Goal: Information Seeking & Learning: Understand process/instructions

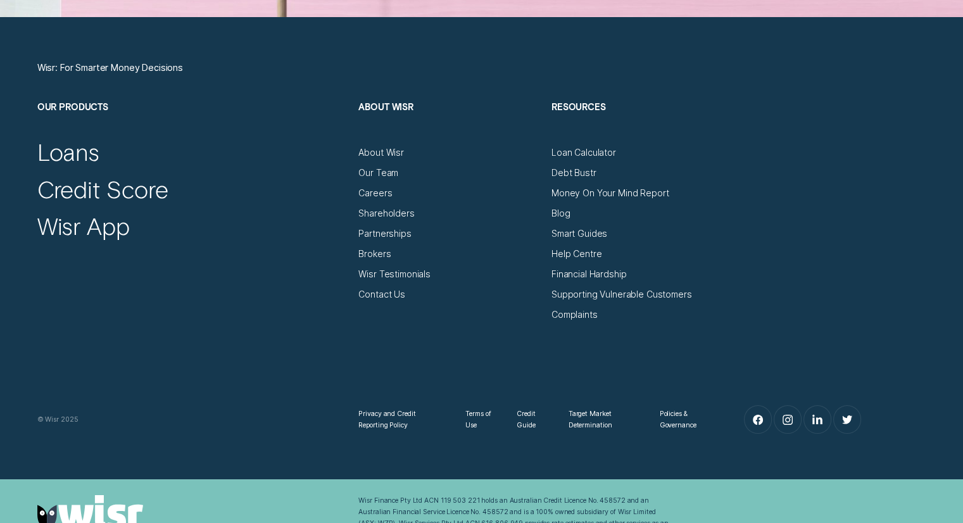
scroll to position [4388, 0]
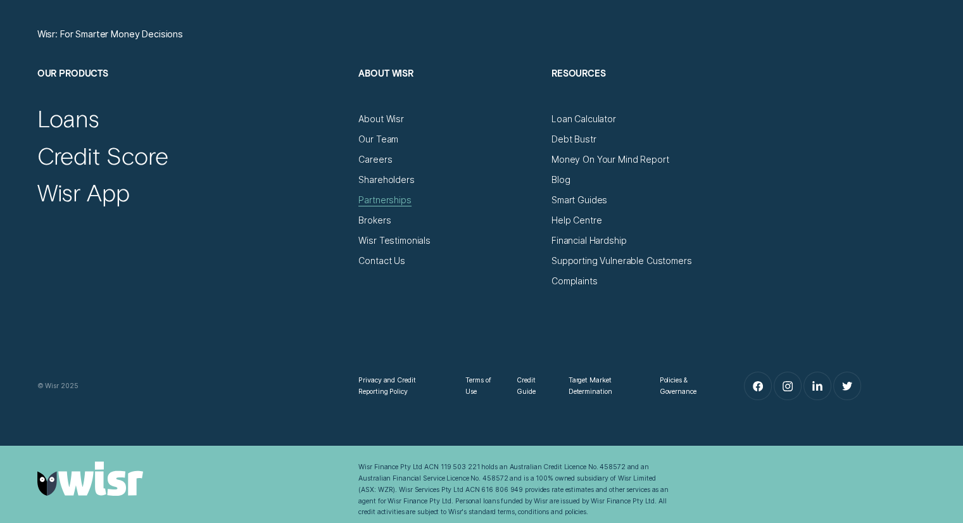
click at [395, 200] on div "Partnerships" at bounding box center [384, 199] width 53 height 11
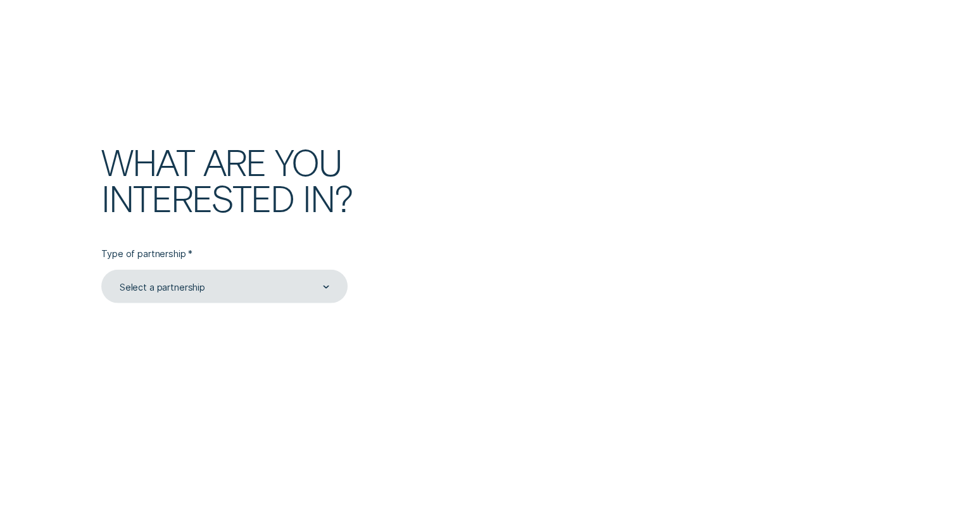
scroll to position [2869, 0]
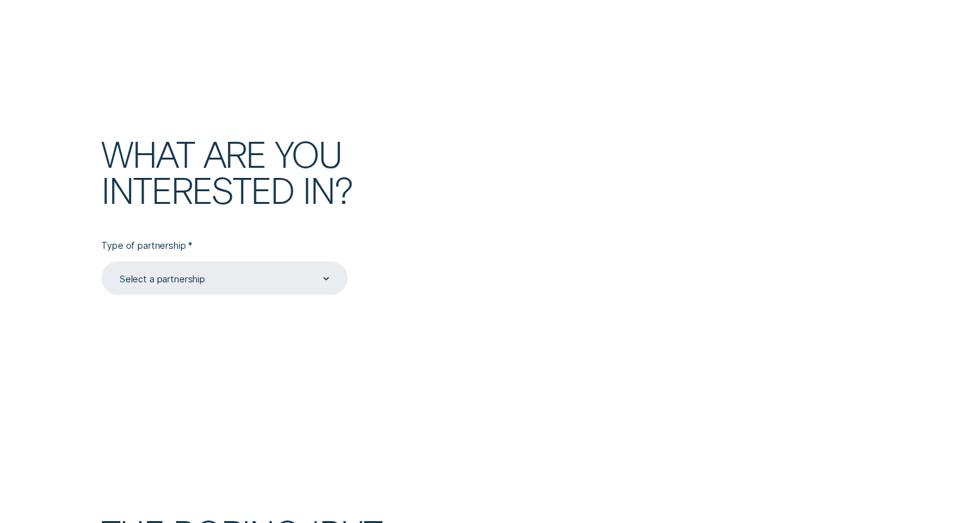
click at [304, 275] on div "Select a partnership" at bounding box center [223, 279] width 211 height 13
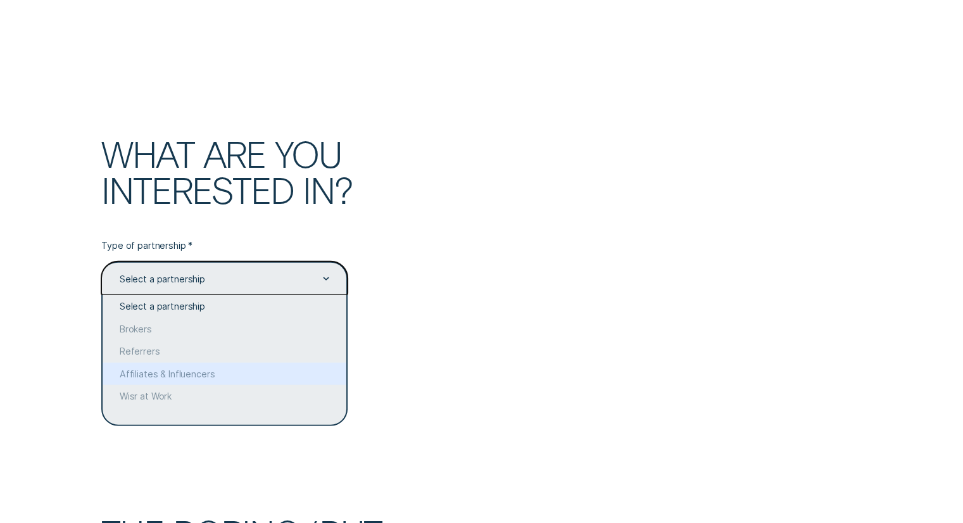
click at [501, 328] on div at bounding box center [481, 230] width 963 height 368
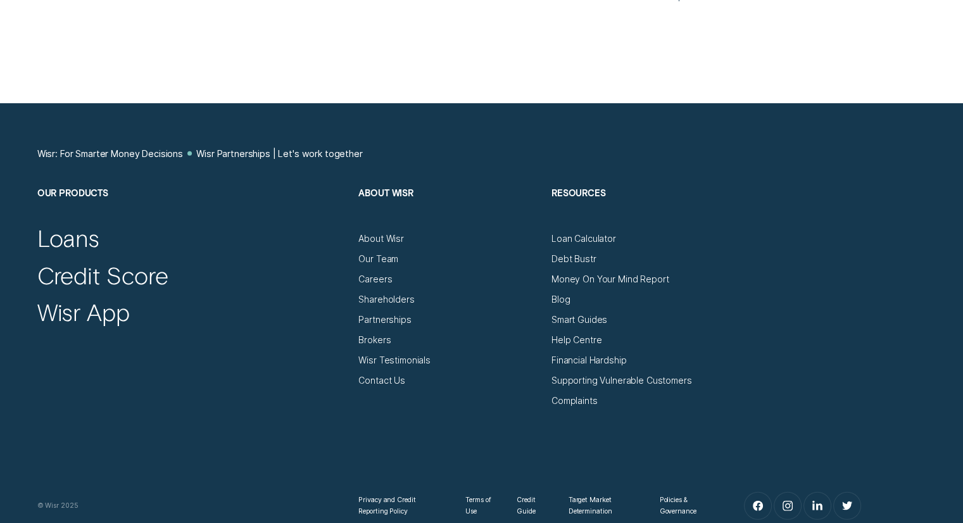
scroll to position [3712, 0]
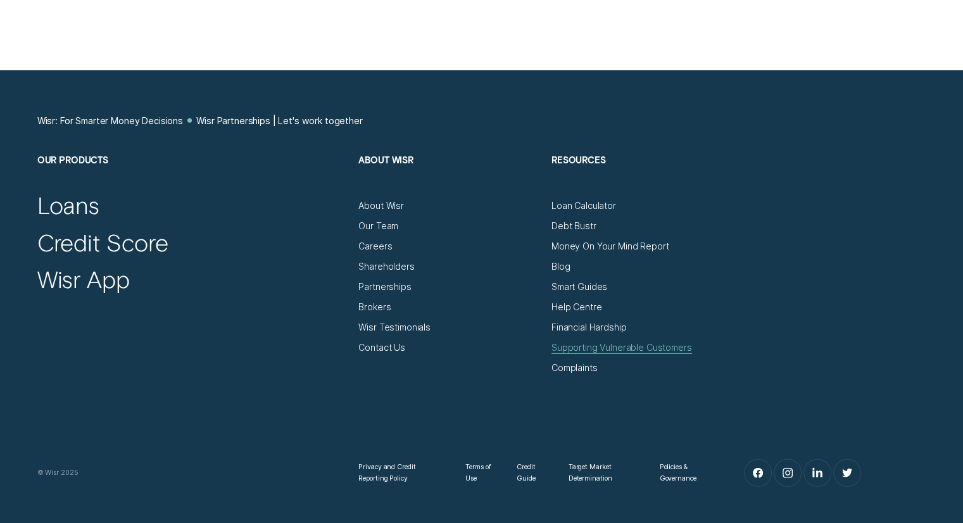
click at [566, 350] on div "Supporting Vulnerable Customers" at bounding box center [621, 347] width 140 height 11
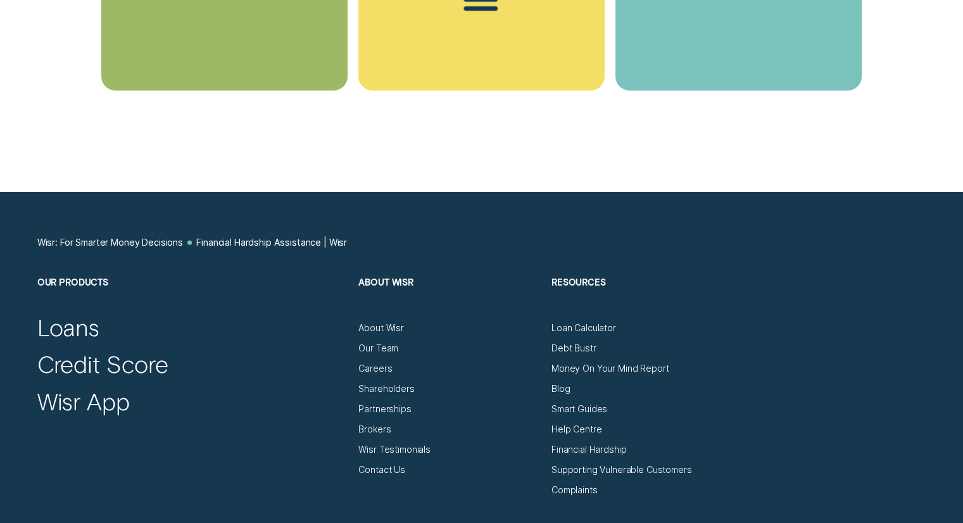
scroll to position [3486, 0]
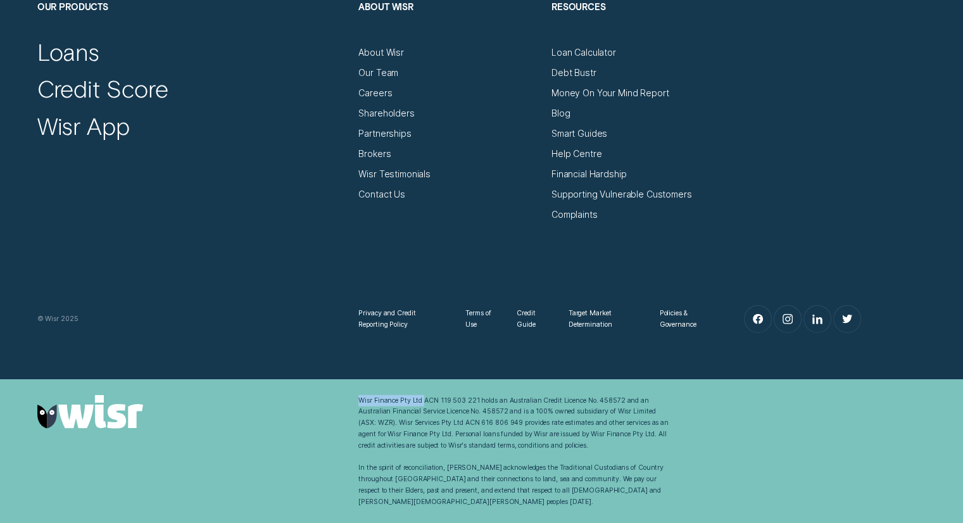
drag, startPoint x: 356, startPoint y: 410, endPoint x: 423, endPoint y: 416, distance: 67.3
click at [423, 416] on div "Wisr Finance Pty Ltd ACN 119 503 221 holds an Australian Credit Licence No. 458…" at bounding box center [512, 451] width 321 height 113
click at [768, 459] on div "Wisr Finance Pty Ltd ACN 119 503 221 holds an Australian Credit Licence No. 458…" at bounding box center [481, 451] width 899 height 113
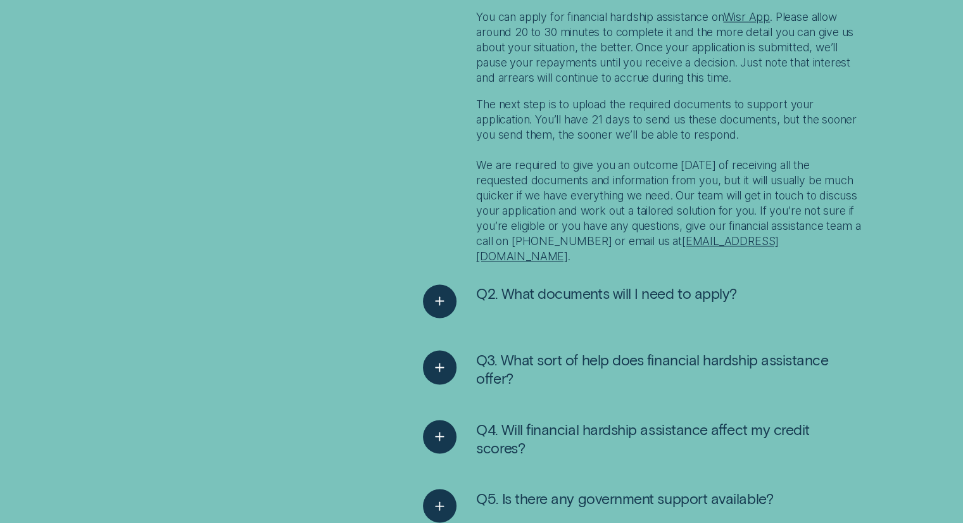
scroll to position [2474, 0]
